Goal: Find specific page/section: Locate item on page

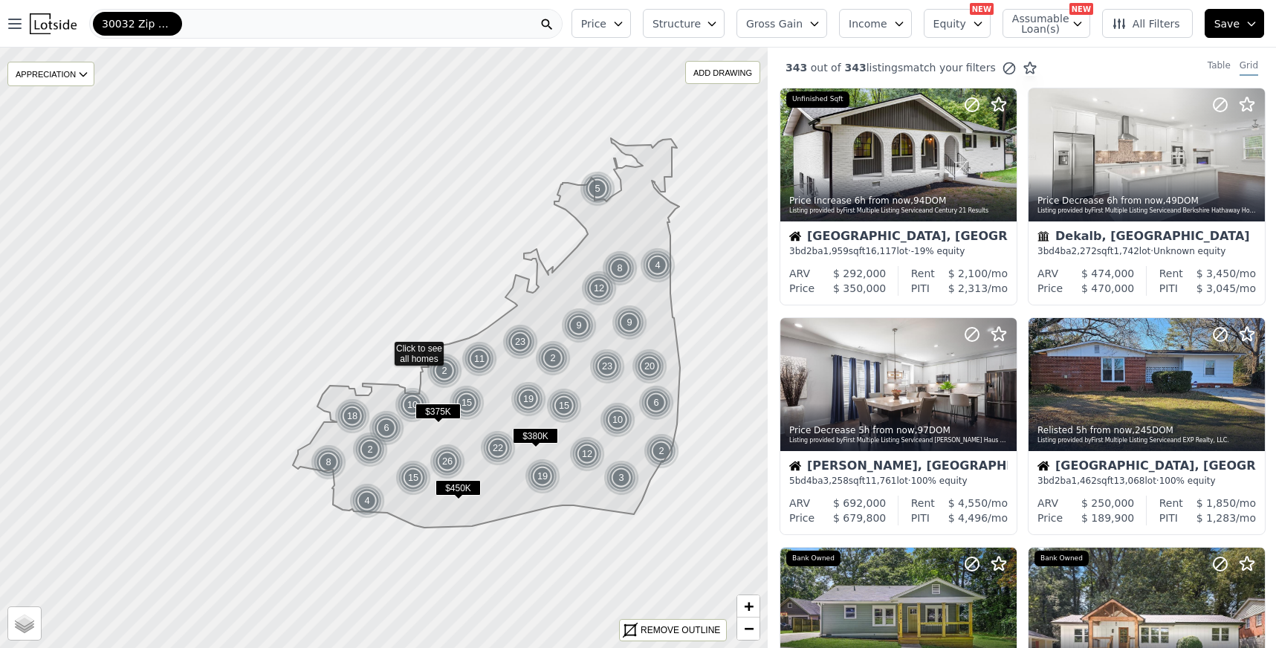
drag, startPoint x: 637, startPoint y: 303, endPoint x: 732, endPoint y: 303, distance: 95.1
click at [746, 601] on span "+" at bounding box center [749, 606] width 10 height 19
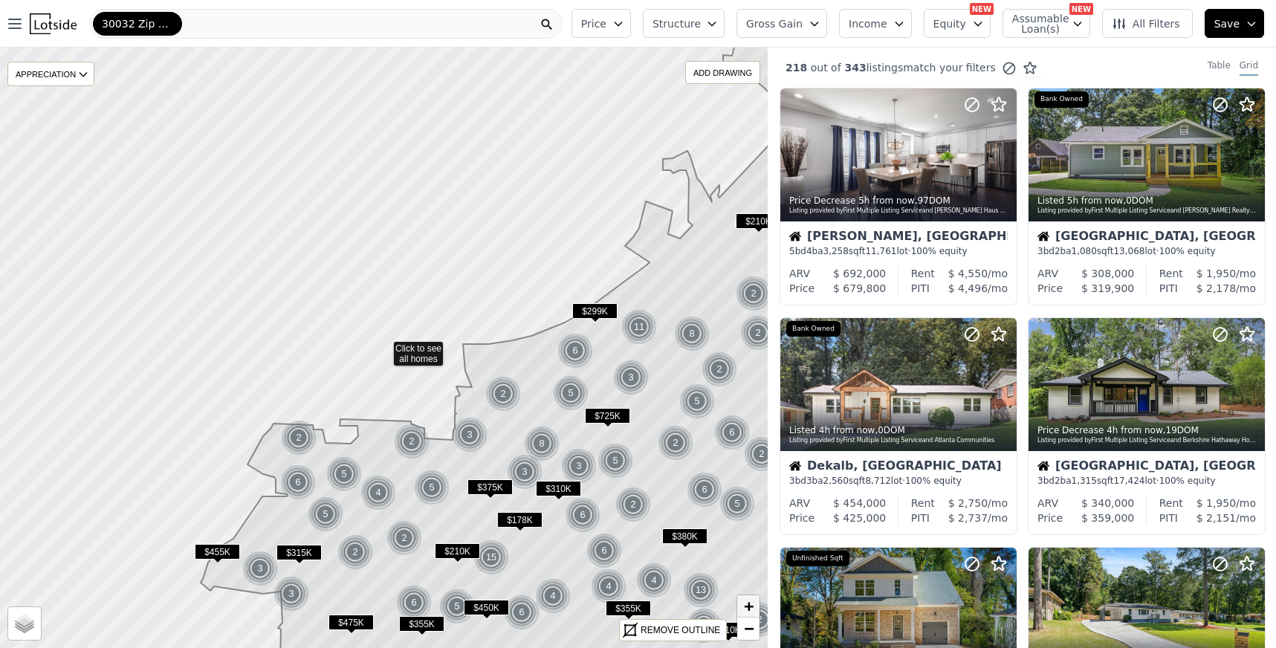
click at [746, 607] on span "+" at bounding box center [749, 606] width 10 height 19
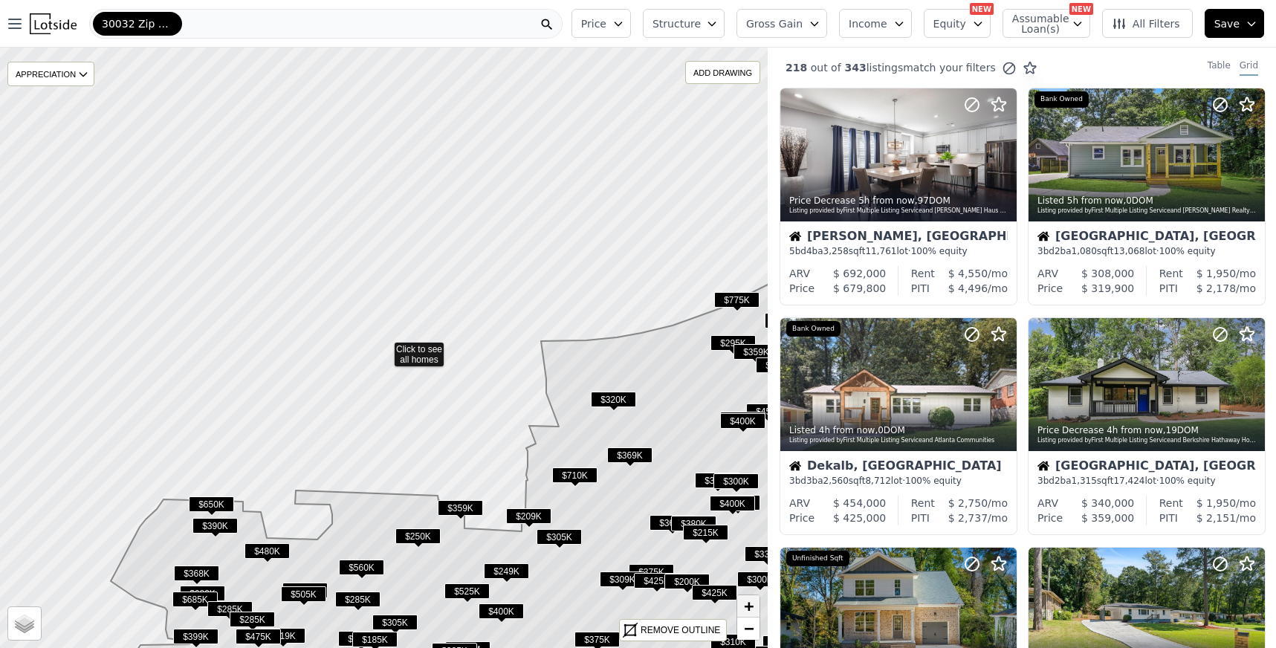
click at [746, 607] on span "+" at bounding box center [749, 606] width 10 height 19
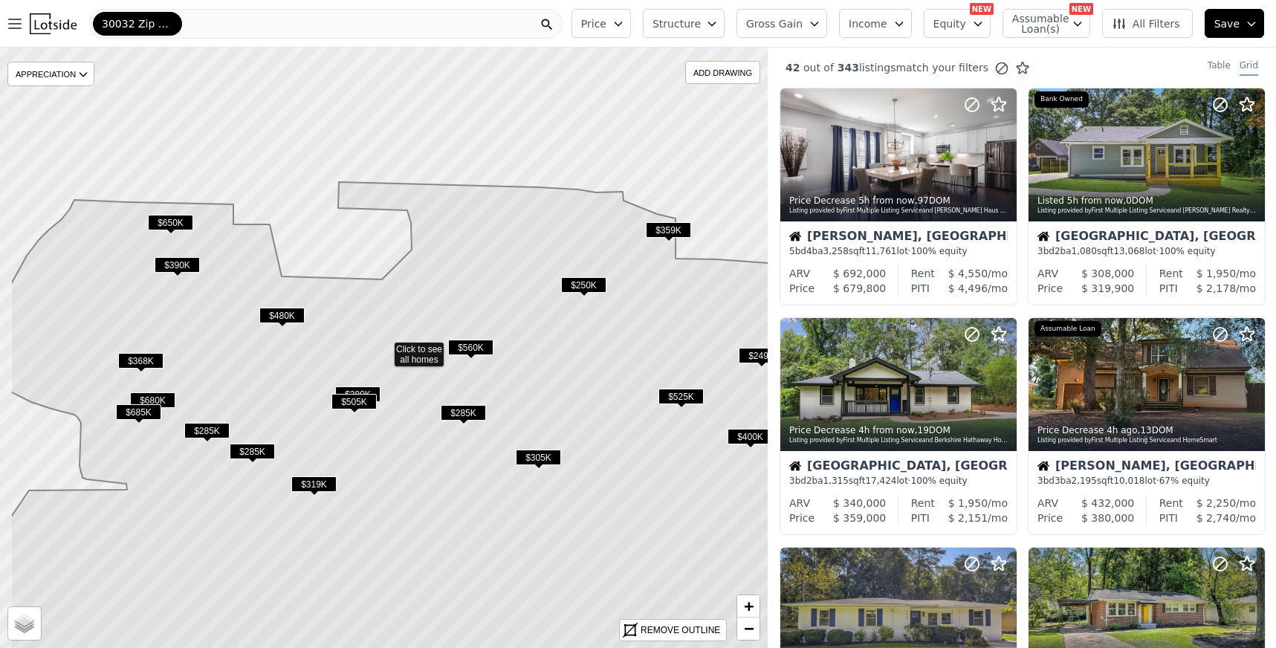
drag, startPoint x: 448, startPoint y: 340, endPoint x: 537, endPoint y: 309, distance: 93.6
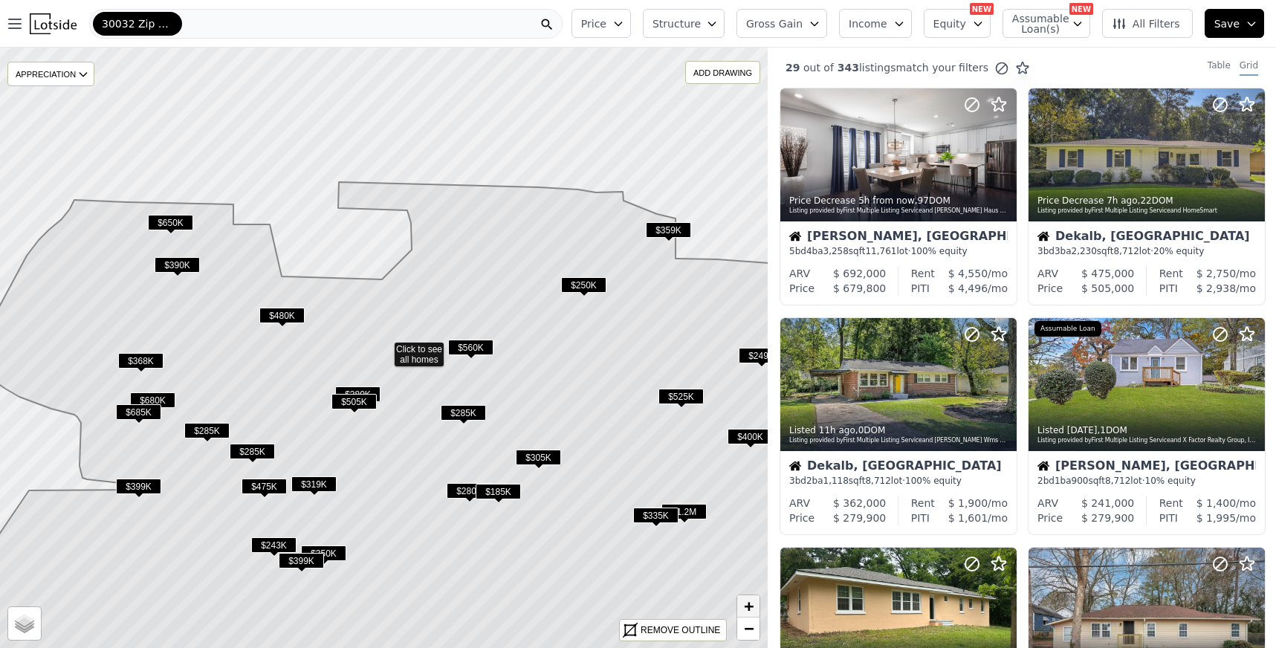
click at [746, 607] on span "+" at bounding box center [749, 606] width 10 height 19
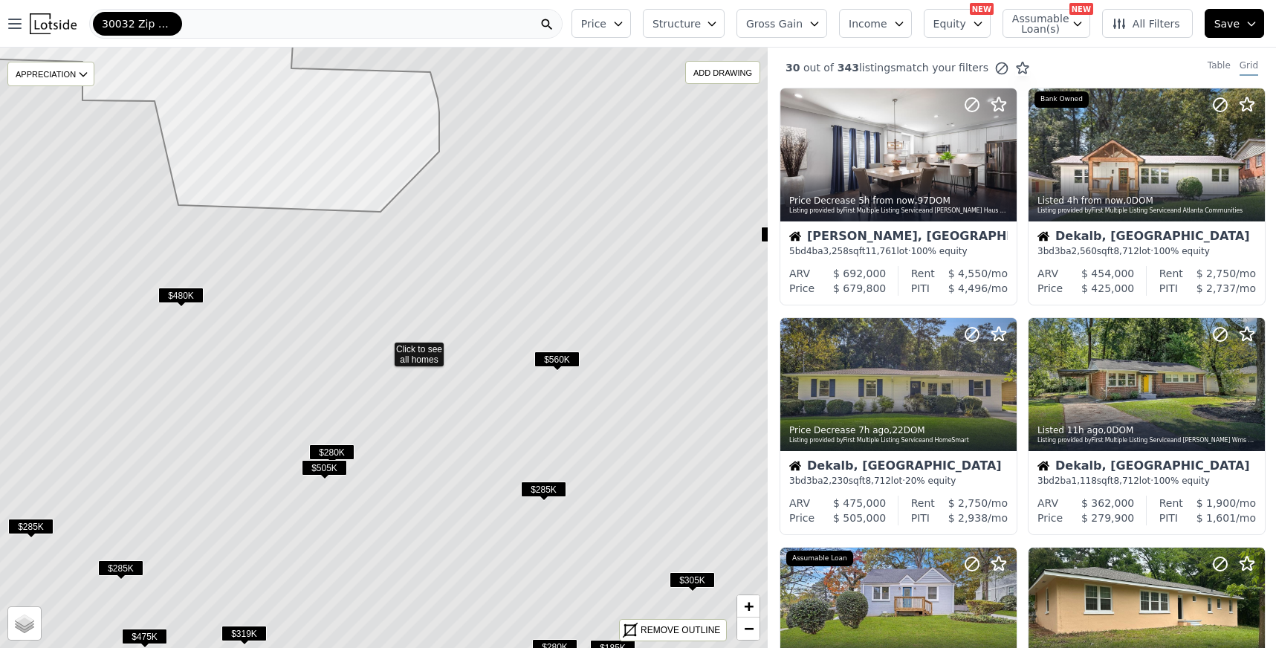
click at [425, 358] on icon at bounding box center [384, 363] width 925 height 694
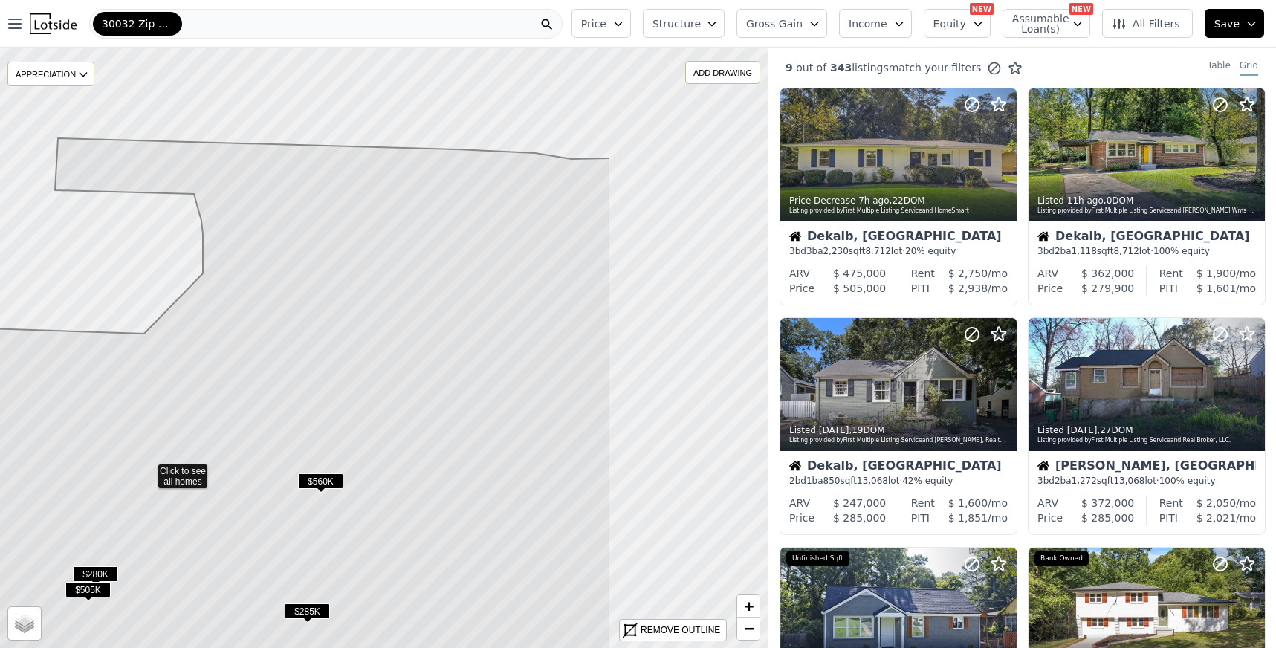
drag, startPoint x: 647, startPoint y: 321, endPoint x: 411, endPoint y: 443, distance: 265.3
click at [411, 443] on icon at bounding box center [148, 485] width 925 height 694
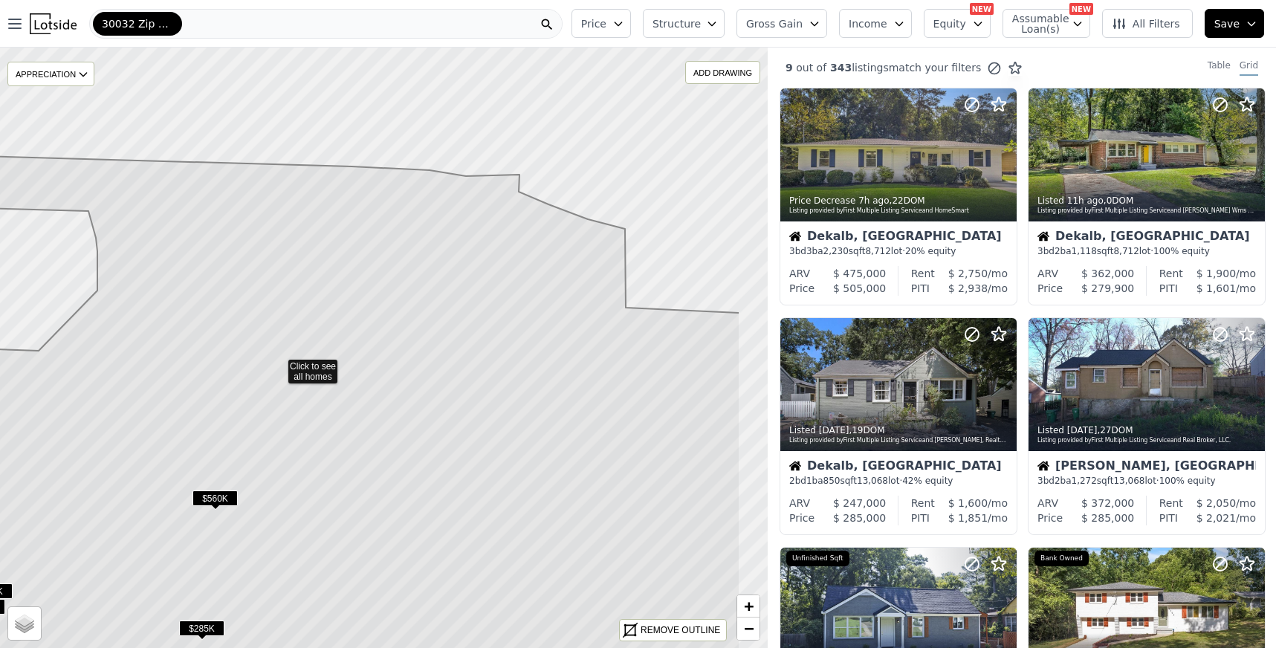
drag, startPoint x: 714, startPoint y: 343, endPoint x: 607, endPoint y: 361, distance: 107.7
click at [607, 361] on icon at bounding box center [278, 441] width 925 height 572
click at [754, 604] on link "+" at bounding box center [748, 606] width 22 height 22
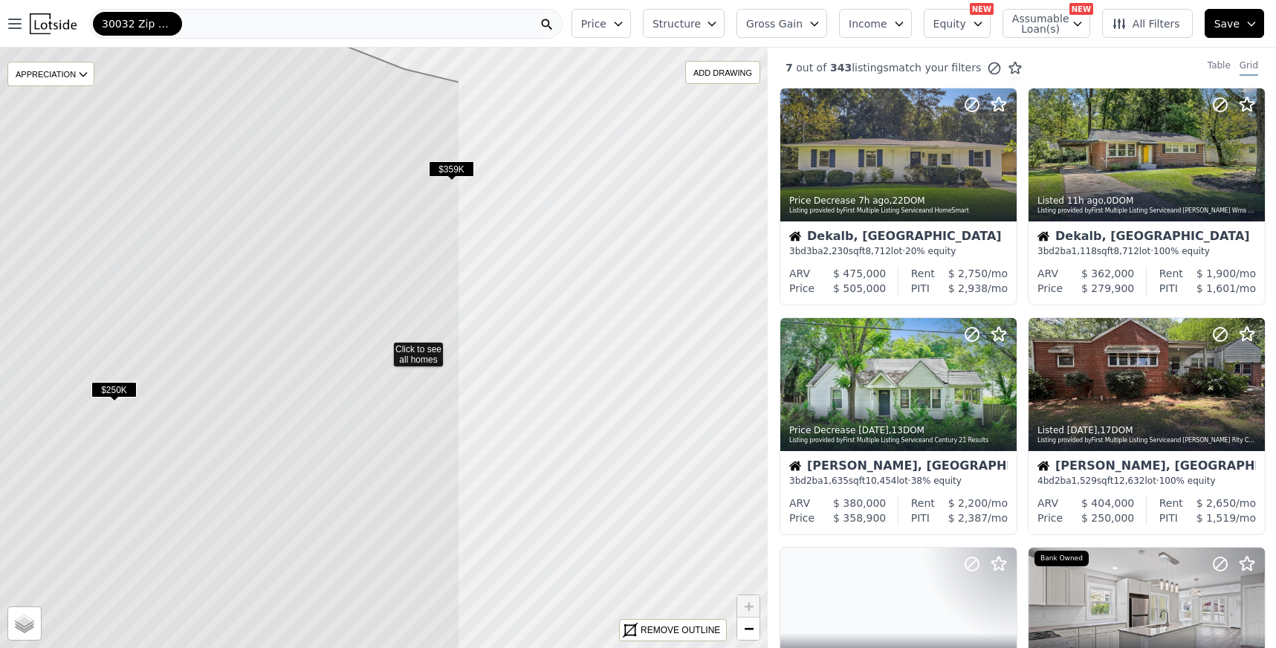
drag, startPoint x: 751, startPoint y: 433, endPoint x: 364, endPoint y: 411, distance: 387.2
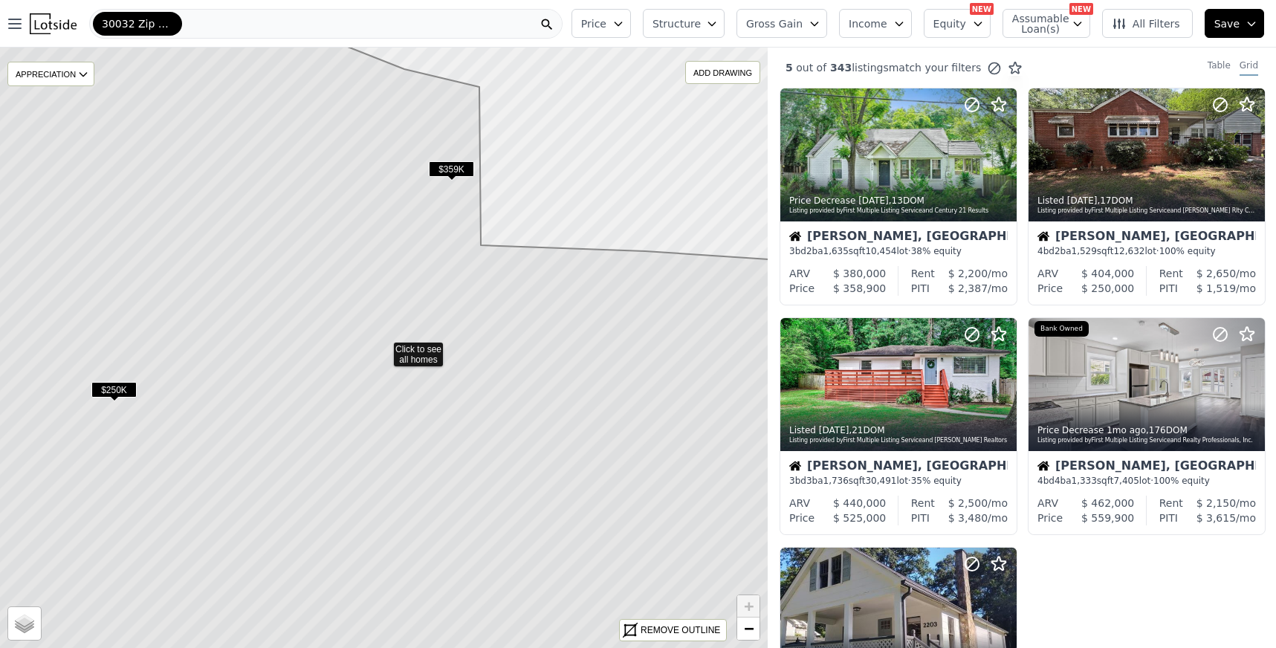
click at [414, 355] on icon at bounding box center [384, 348] width 925 height 724
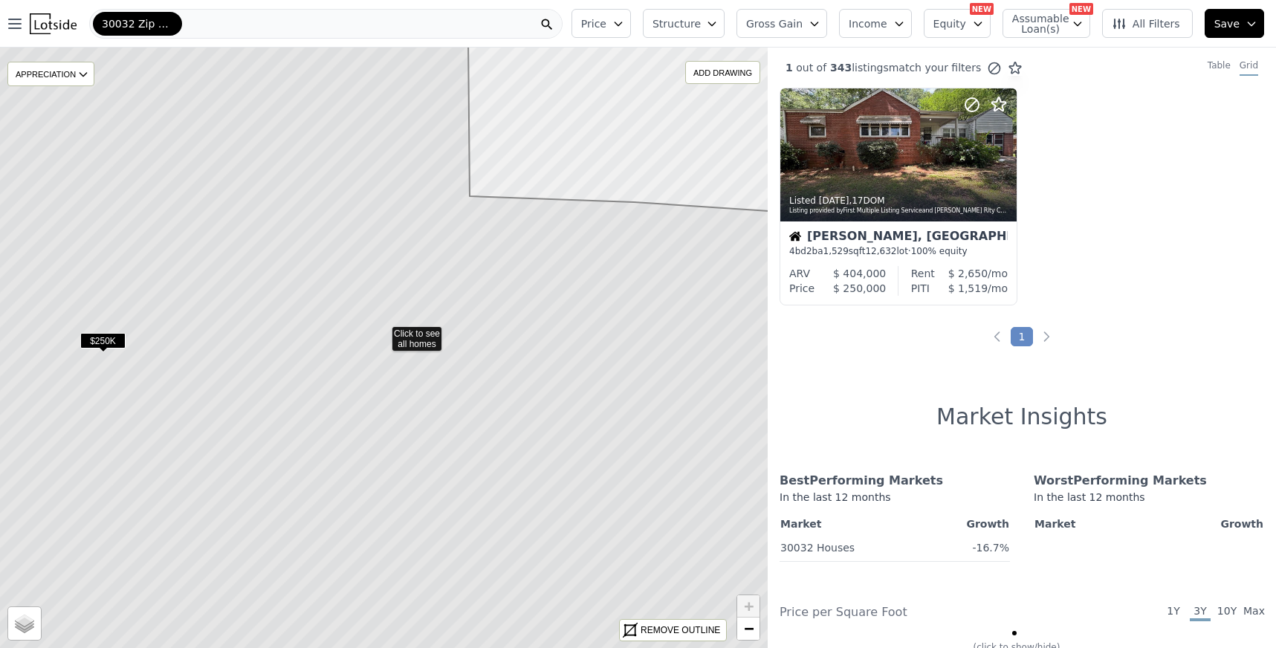
drag, startPoint x: 414, startPoint y: 355, endPoint x: 402, endPoint y: 307, distance: 49.8
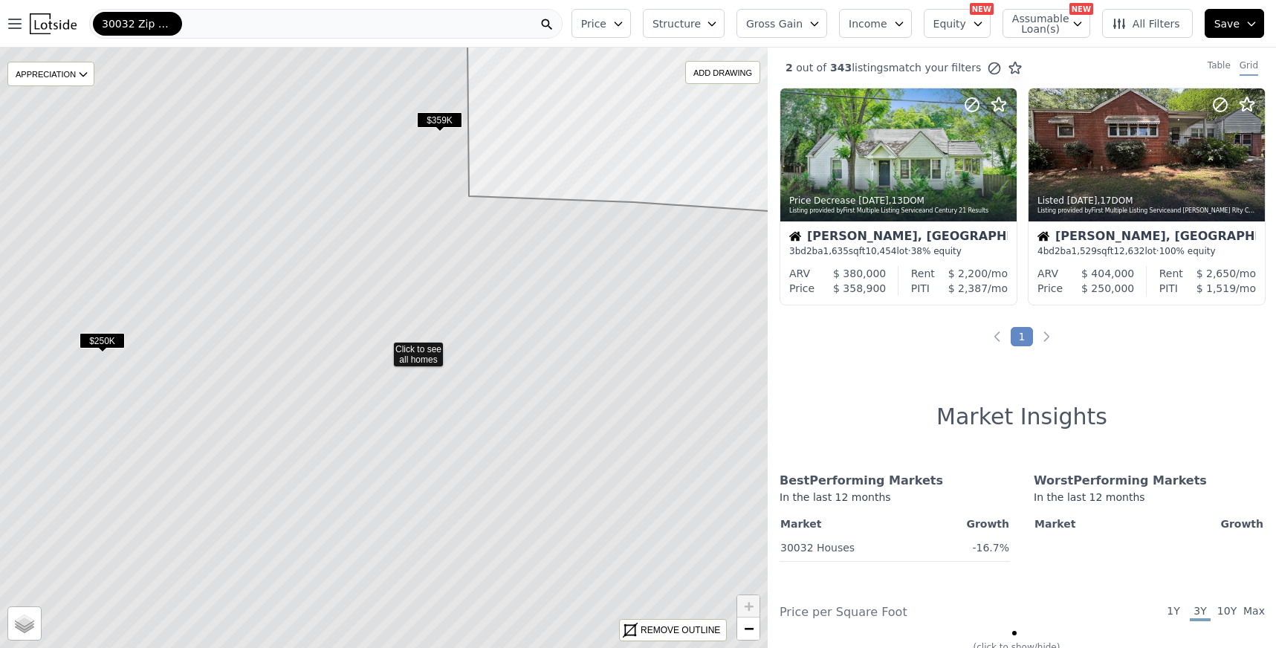
click at [421, 363] on icon at bounding box center [384, 348] width 925 height 724
